Goal: Task Accomplishment & Management: Manage account settings

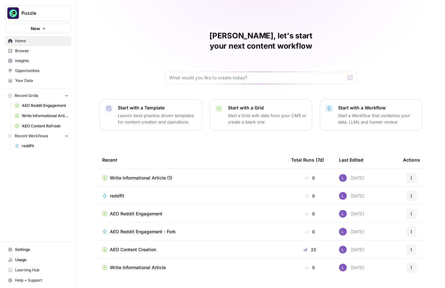
click at [46, 22] on div "Puzzle New" at bounding box center [38, 16] width 77 height 33
click at [52, 15] on span "Puzzle" at bounding box center [40, 13] width 39 height 6
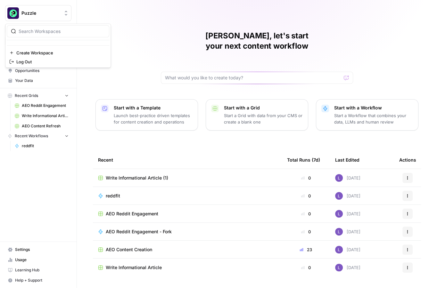
click at [28, 18] on button "Puzzle" at bounding box center [38, 13] width 66 height 16
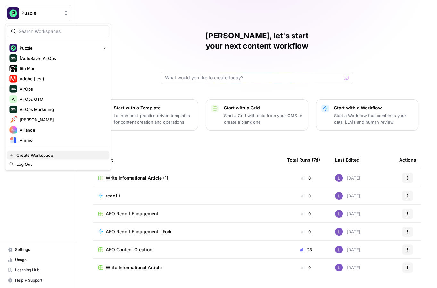
click at [49, 152] on span "Create Workspace" at bounding box center [60, 155] width 88 height 6
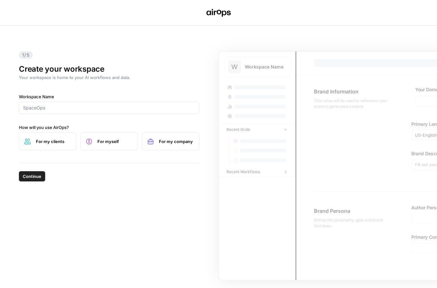
click at [68, 115] on div "Workspace Name How will you use AirOps? For my clients For myself For my company" at bounding box center [109, 121] width 181 height 57
click at [73, 109] on input "Workspace Name" at bounding box center [109, 108] width 172 height 6
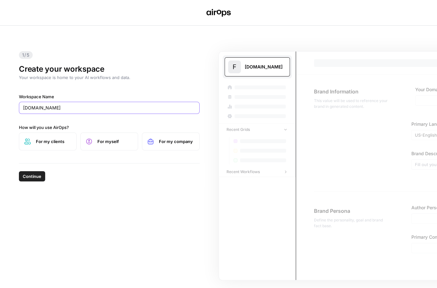
type input "Fraud.Net"
click at [19, 171] on button "Continue" at bounding box center [32, 176] width 26 height 10
click at [167, 144] on span "For my company" at bounding box center [176, 141] width 35 height 6
click at [31, 174] on span "Continue" at bounding box center [32, 176] width 19 height 6
